Goal: Find specific page/section: Find specific page/section

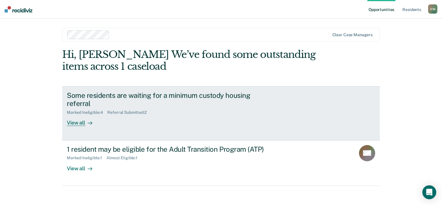
click at [82, 123] on div "View all" at bounding box center [83, 120] width 32 height 11
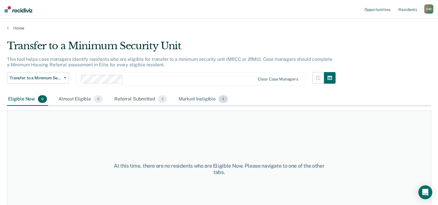
click at [210, 98] on div "Marked Ineligible 4" at bounding box center [203, 99] width 52 height 13
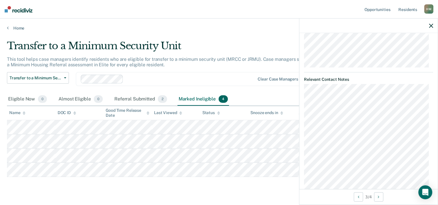
scroll to position [279, 0]
click at [430, 27] on icon "button" at bounding box center [431, 26] width 4 height 4
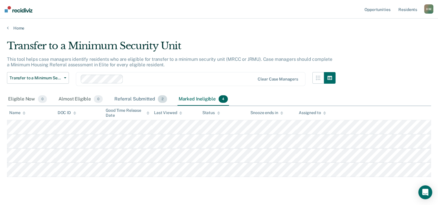
click at [158, 102] on div "Referral Submitted 2" at bounding box center [140, 99] width 55 height 13
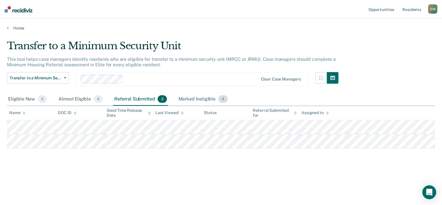
click at [206, 101] on div "Marked Ineligible 4" at bounding box center [203, 99] width 52 height 13
